Goal: Navigation & Orientation: Find specific page/section

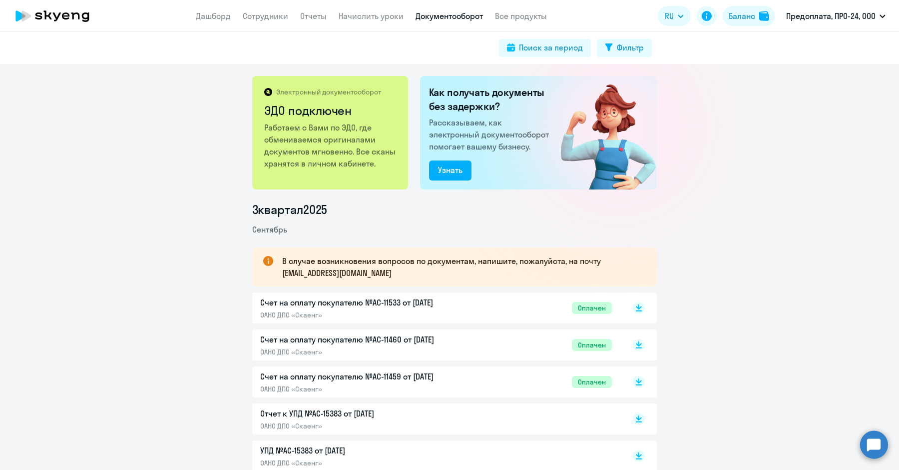
click at [219, 23] on app-header "Дашборд Сотрудники Отчеты Начислить уроки Документооборот Все продукты Дашборд …" at bounding box center [449, 16] width 899 height 32
click at [216, 19] on link "Дашборд" at bounding box center [213, 16] width 35 height 10
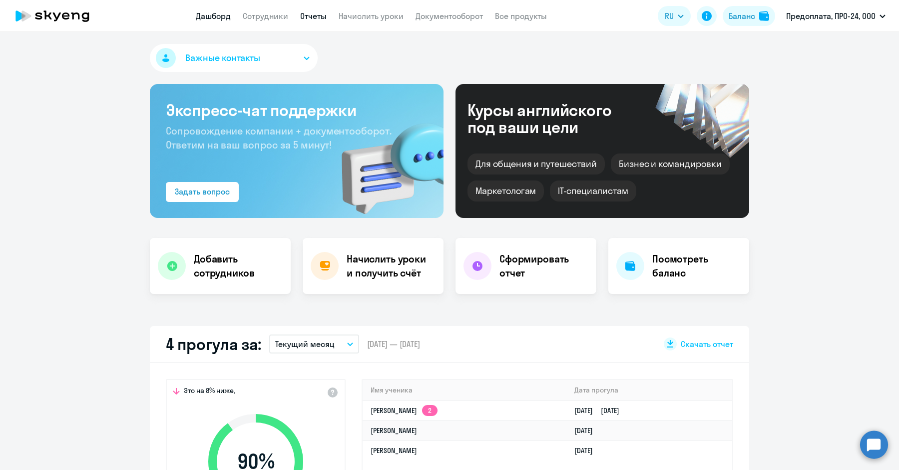
click at [315, 18] on link "Отчеты" at bounding box center [313, 16] width 26 height 10
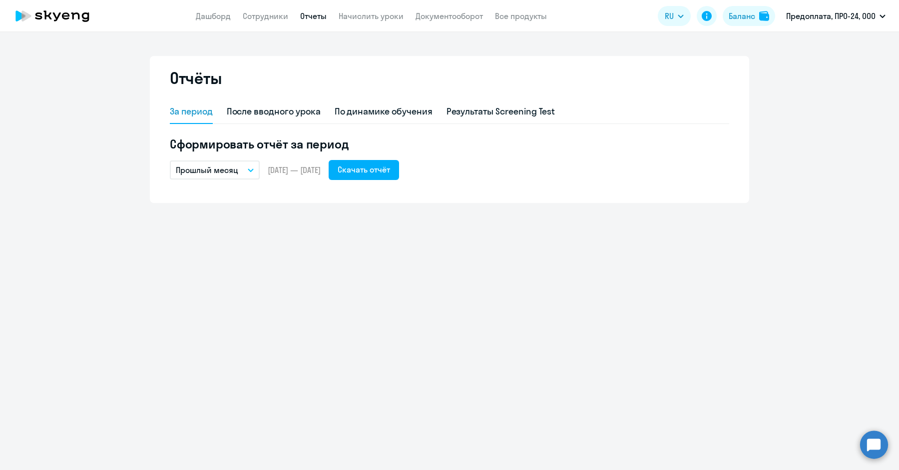
click at [270, 7] on app-header "Дашборд Сотрудники Отчеты Начислить уроки Документооборот Все продукты Дашборд …" at bounding box center [449, 16] width 899 height 32
click at [270, 12] on link "Сотрудники" at bounding box center [265, 16] width 45 height 10
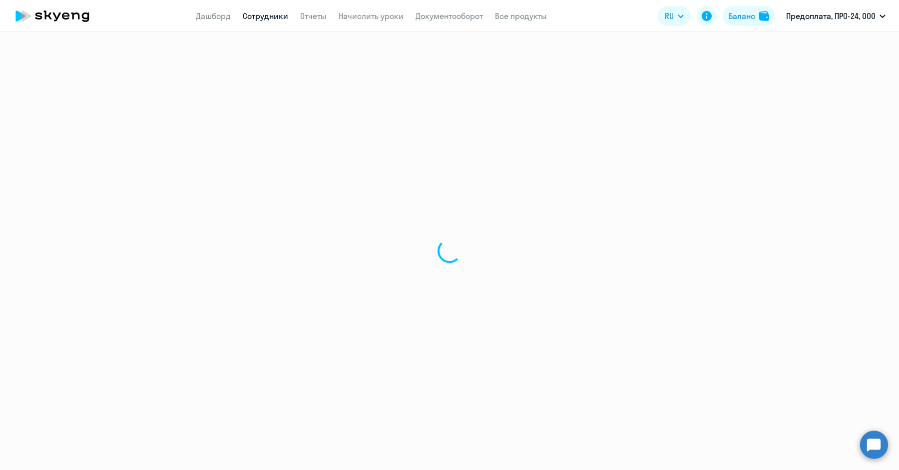
select select "30"
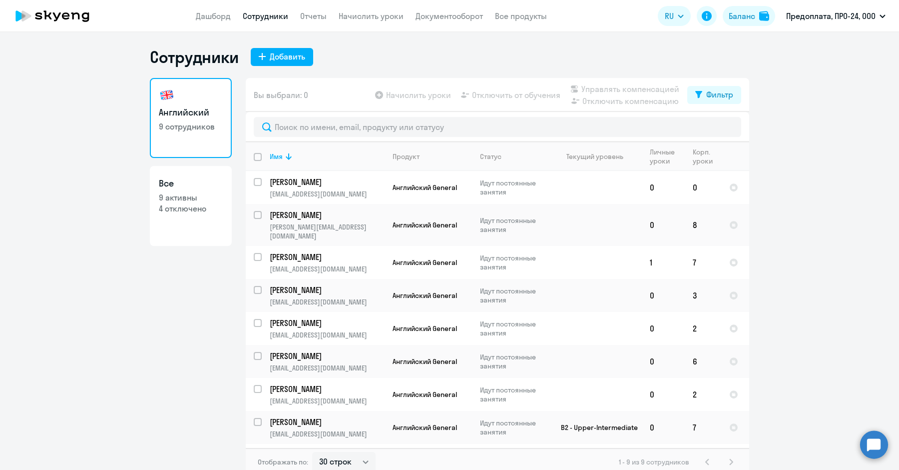
click at [313, 21] on app-menu-item-link "Отчеты" at bounding box center [313, 16] width 26 height 12
click at [311, 17] on link "Отчеты" at bounding box center [313, 16] width 26 height 10
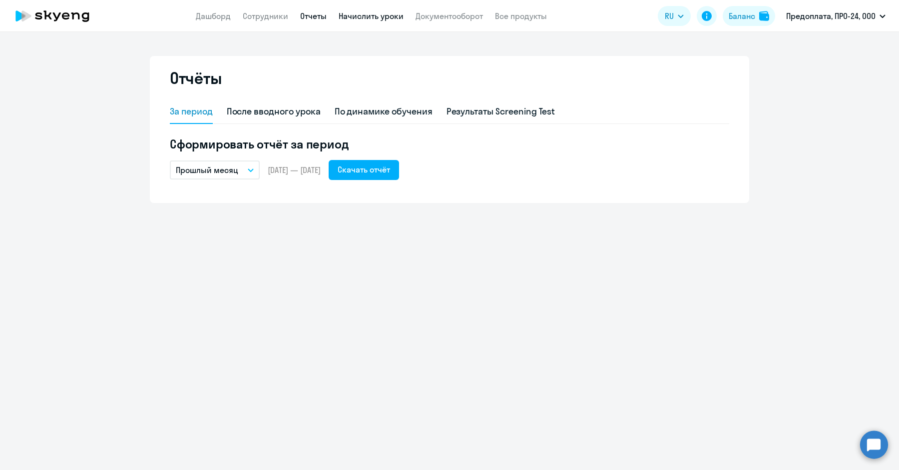
click at [368, 15] on link "Начислить уроки" at bounding box center [371, 16] width 65 height 10
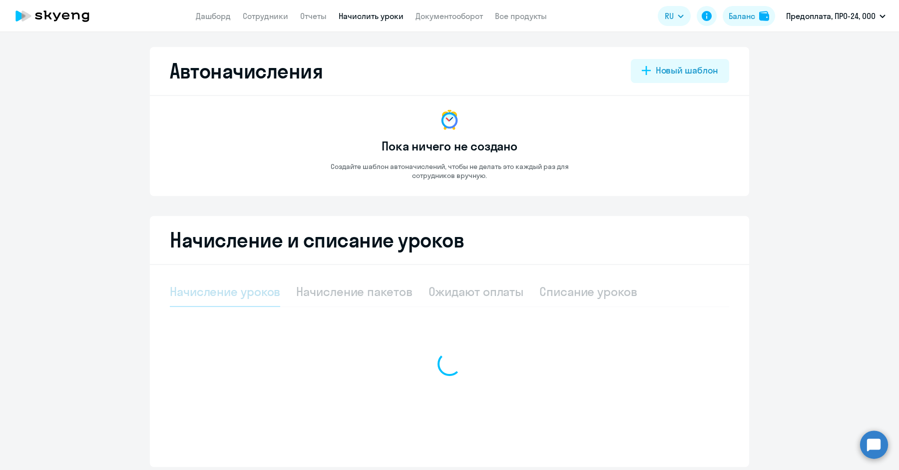
select select "10"
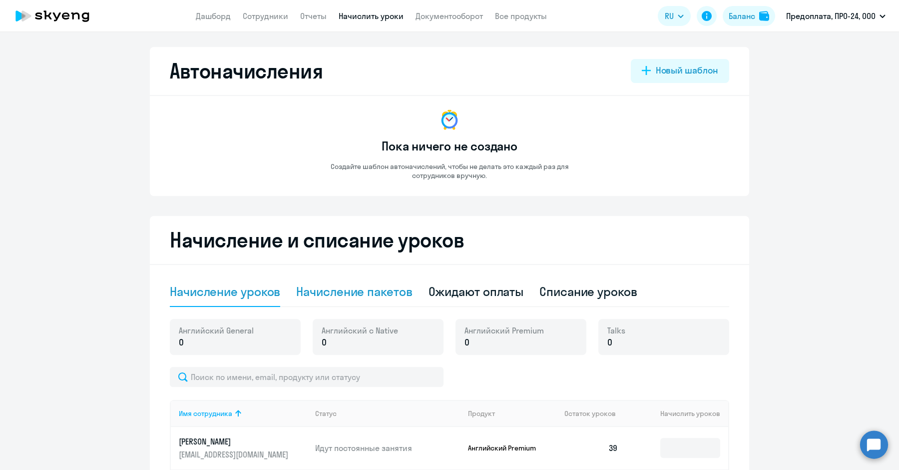
click at [312, 295] on div "Начисление пакетов" at bounding box center [354, 291] width 116 height 16
select select "10"
